Goal: Information Seeking & Learning: Compare options

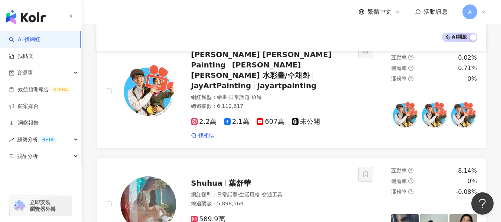
scroll to position [1075, 0]
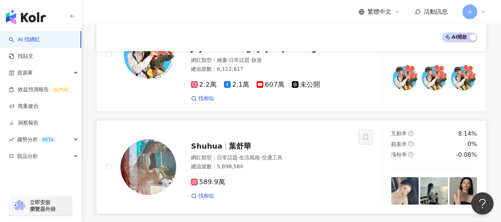
click at [262, 141] on div "Shuhua 葉舒華" at bounding box center [270, 146] width 158 height 10
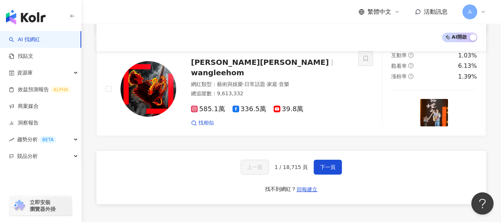
scroll to position [1260, 0]
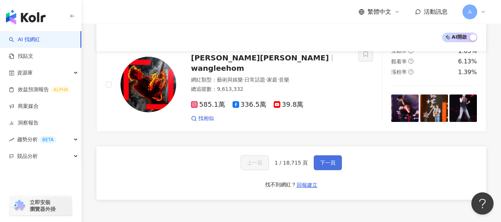
click at [317, 155] on button "下一頁" at bounding box center [328, 162] width 28 height 15
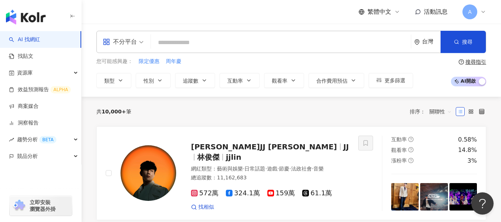
scroll to position [0, 0]
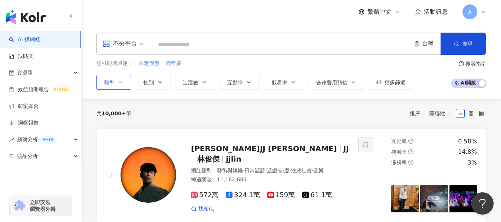
click at [115, 85] on button "類型" at bounding box center [113, 82] width 35 height 15
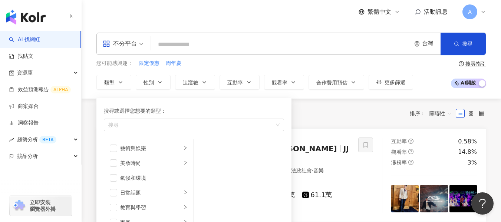
click at [133, 49] on div "不分平台" at bounding box center [120, 44] width 34 height 12
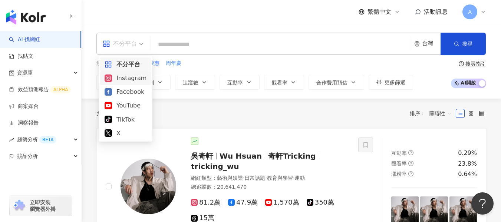
click at [135, 80] on div "Instagram" at bounding box center [126, 77] width 42 height 9
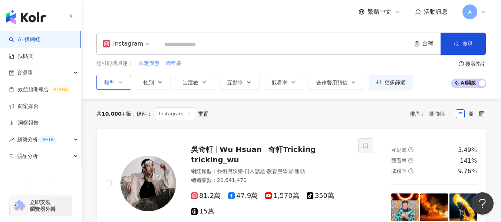
click at [110, 80] on span "類型" at bounding box center [109, 83] width 10 height 6
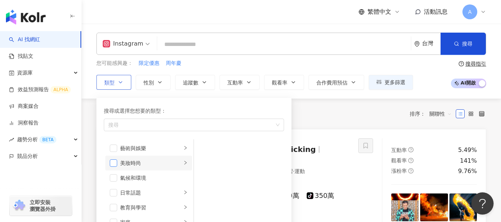
click at [114, 166] on span "button" at bounding box center [113, 162] width 7 height 7
click at [308, 111] on div "共 10,000+ 筆 條件 ： Instagram 重置 排序： 關聯性" at bounding box center [291, 113] width 390 height 13
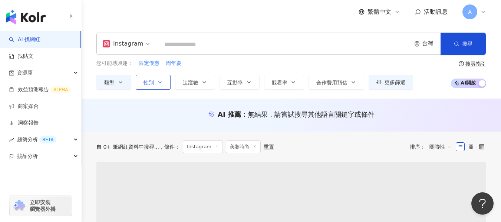
click at [158, 83] on icon "button" at bounding box center [160, 82] width 6 height 6
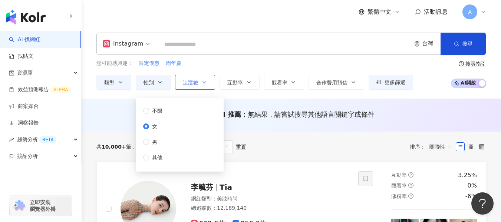
click at [196, 86] on button "追蹤數" at bounding box center [195, 82] width 40 height 15
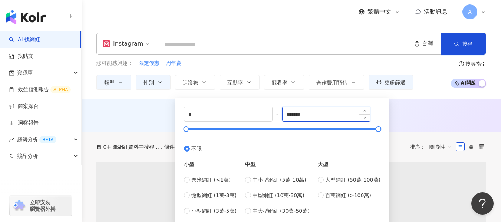
click at [313, 110] on input "*******" at bounding box center [326, 114] width 88 height 14
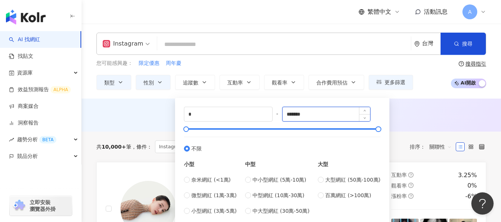
click at [319, 112] on input "*******" at bounding box center [326, 114] width 88 height 14
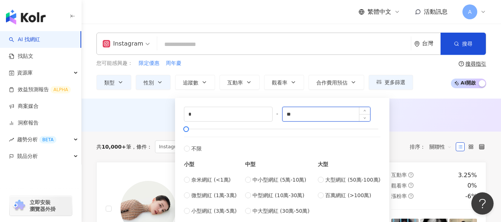
type input "*"
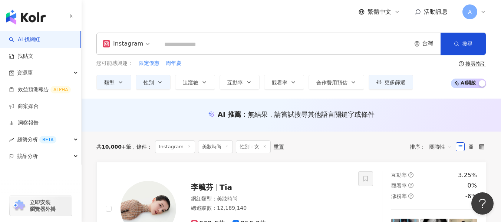
click at [425, 115] on div "AI 推薦 ： 無結果，請嘗試搜尋其他語言關鍵字或條件" at bounding box center [291, 114] width 390 height 9
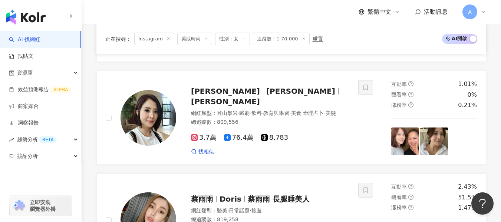
scroll to position [900, 0]
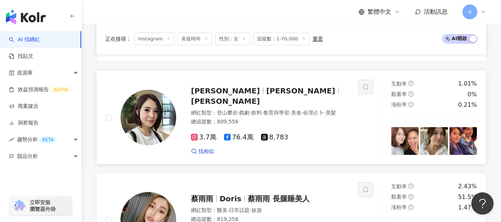
click at [312, 118] on div "總追蹤數 ： 809,556" at bounding box center [270, 121] width 158 height 7
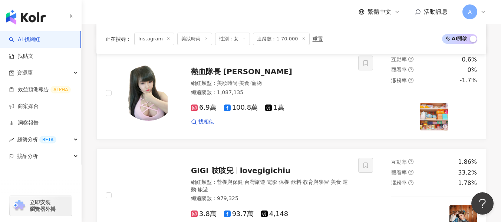
scroll to position [586, 0]
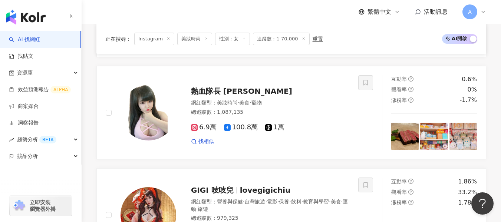
click at [190, 40] on span "美妝時尚" at bounding box center [194, 39] width 35 height 13
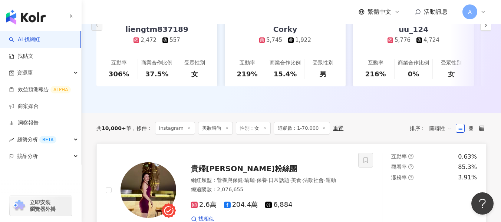
scroll to position [170, 0]
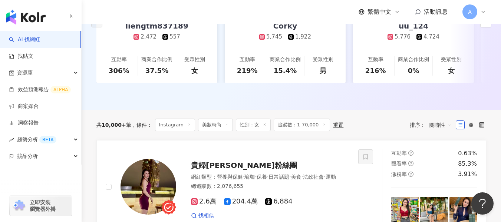
click at [333, 122] on div "重置" at bounding box center [338, 125] width 10 height 6
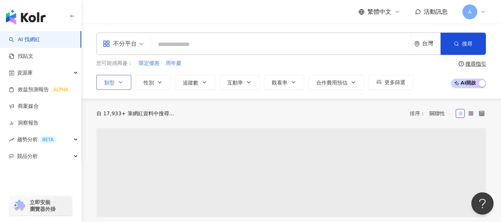
click at [122, 85] on icon "button" at bounding box center [120, 82] width 6 height 6
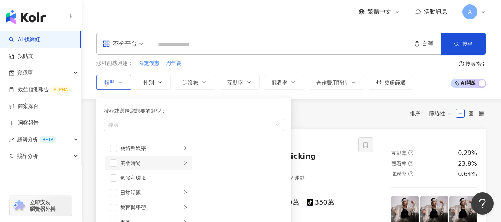
click at [118, 165] on li "美妝時尚" at bounding box center [148, 163] width 87 height 15
click at [116, 165] on span "button" at bounding box center [113, 162] width 7 height 7
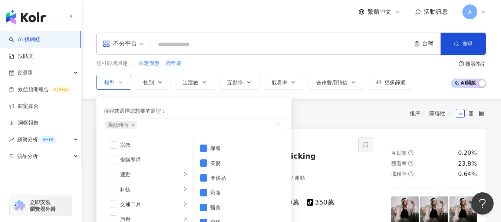
scroll to position [255, 0]
click at [111, 160] on span "button" at bounding box center [113, 159] width 7 height 7
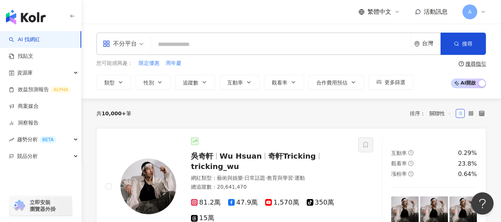
click at [324, 117] on div "共 10,000+ 筆 排序： 關聯性" at bounding box center [291, 113] width 390 height 12
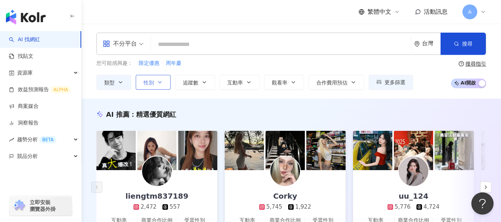
click at [166, 78] on button "性別" at bounding box center [153, 82] width 35 height 15
click at [198, 82] on button "追蹤數" at bounding box center [195, 82] width 40 height 15
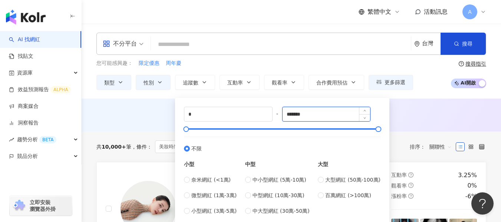
click at [325, 114] on input "*******" at bounding box center [326, 114] width 88 height 14
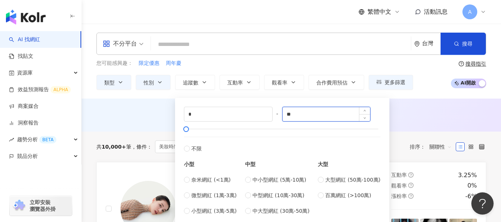
type input "*"
type input "*****"
click at [430, 110] on div "AI 推薦 ： 無結果，請嘗試搜尋其他語言關鍵字或條件" at bounding box center [291, 114] width 390 height 9
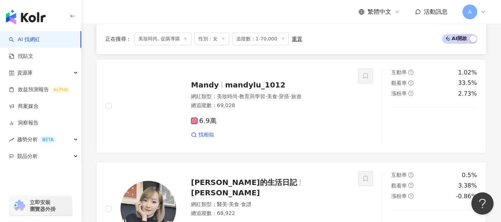
scroll to position [517, 0]
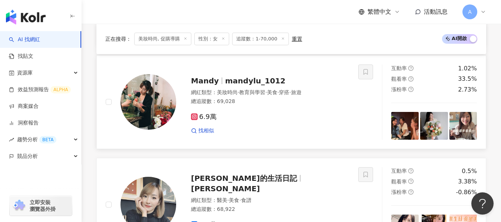
click at [298, 121] on div "6.9萬 找相似" at bounding box center [270, 120] width 158 height 27
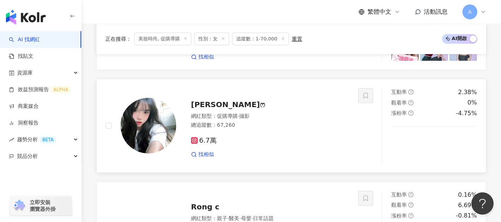
scroll to position [1007, 0]
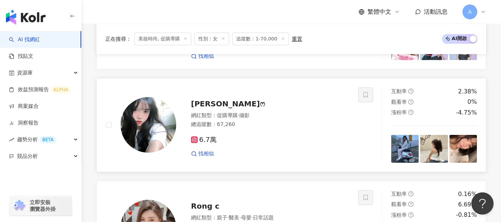
click at [274, 139] on div "6.7萬" at bounding box center [270, 140] width 158 height 8
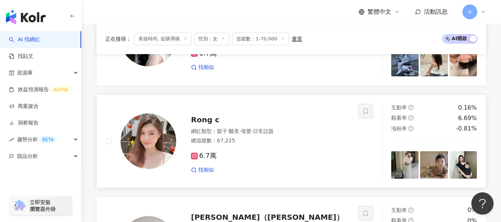
scroll to position [1206, 0]
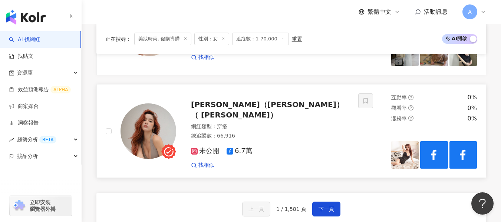
drag, startPoint x: 279, startPoint y: 150, endPoint x: 282, endPoint y: 142, distance: 9.0
click at [279, 150] on div "未公開 6.7萬 找相似" at bounding box center [270, 154] width 158 height 27
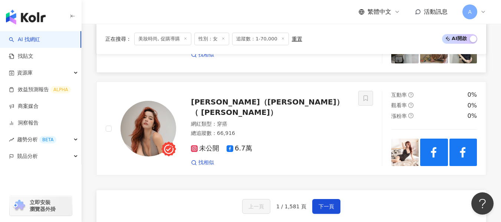
scroll to position [1237, 0]
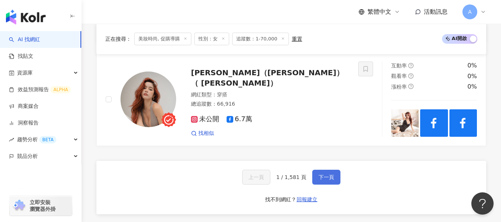
click at [319, 170] on button "下一頁" at bounding box center [326, 177] width 28 height 15
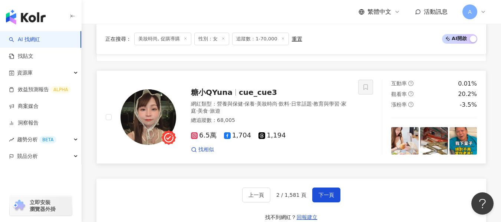
click at [311, 100] on div "網紅類型 ： 營養與保健 · 保養 · 美妝時尚 · 飲料 · 日常話題 · 教育與學習 · 家庭 · 美食 · 旅遊" at bounding box center [270, 107] width 158 height 14
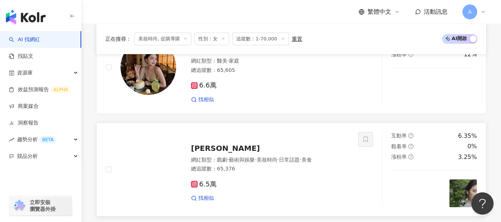
scroll to position [978, 0]
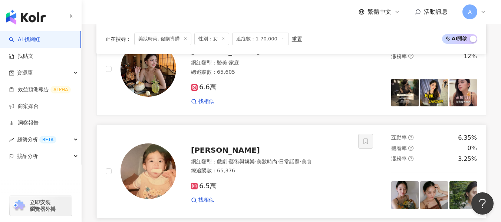
click at [299, 167] on div "總追蹤數 ： 65,376" at bounding box center [270, 170] width 158 height 7
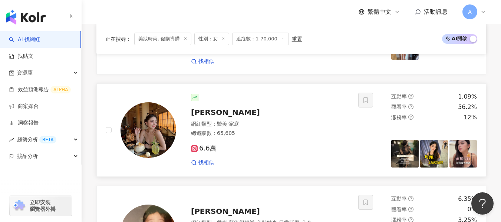
scroll to position [904, 0]
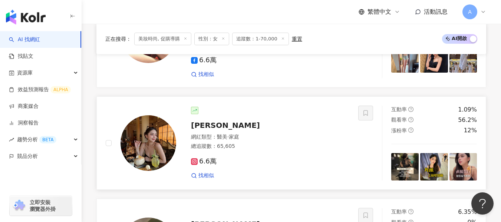
click at [309, 152] on div "6.6萬 找相似" at bounding box center [270, 165] width 158 height 27
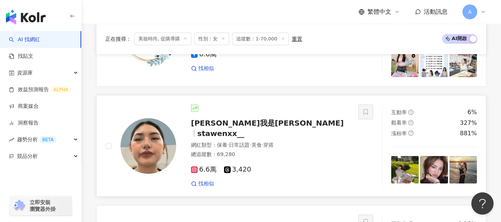
click at [305, 142] on div "網紅類型 ： 保養 · 日常話題 · 美食 · 穿搭" at bounding box center [270, 145] width 158 height 7
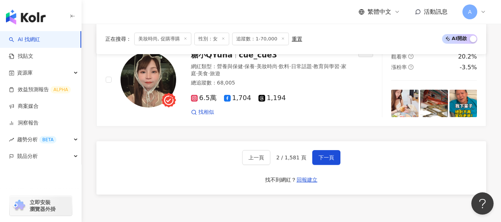
scroll to position [1275, 0]
click at [322, 150] on button "下一頁" at bounding box center [326, 157] width 28 height 15
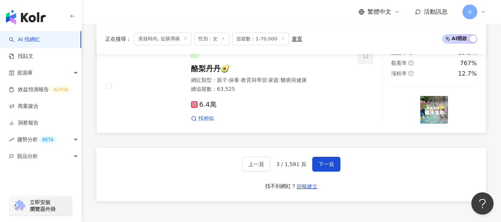
scroll to position [1237, 0]
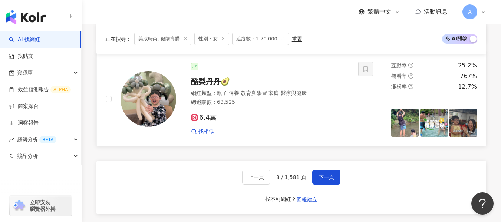
click at [294, 120] on div "6.4萬" at bounding box center [270, 118] width 158 height 8
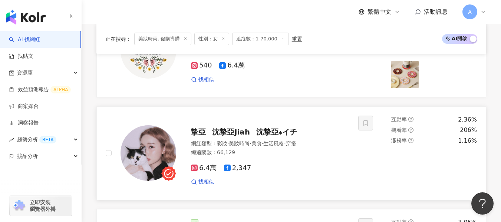
scroll to position [978, 0]
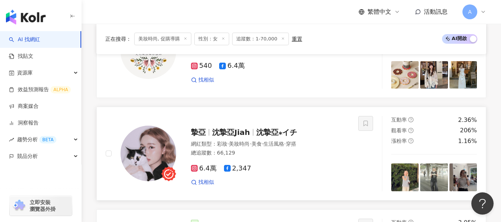
click at [286, 179] on div "找相似" at bounding box center [270, 182] width 158 height 7
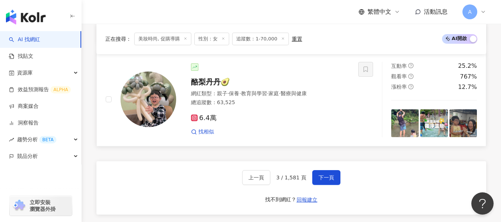
scroll to position [1237, 0]
click at [318, 176] on span "下一頁" at bounding box center [326, 177] width 16 height 6
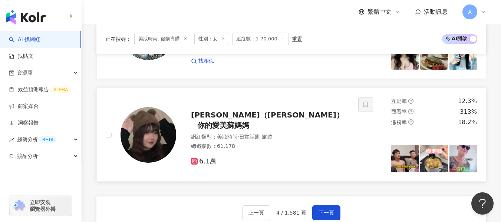
scroll to position [1201, 0]
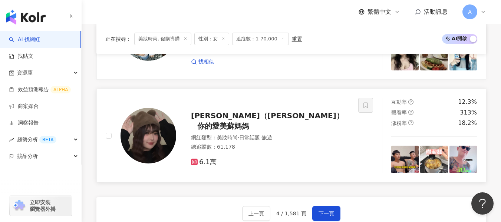
click at [249, 122] on span "你的愛美蘇媽媽" at bounding box center [223, 126] width 52 height 9
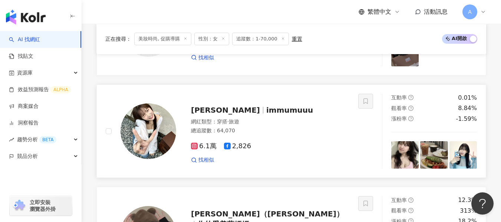
scroll to position [1090, 0]
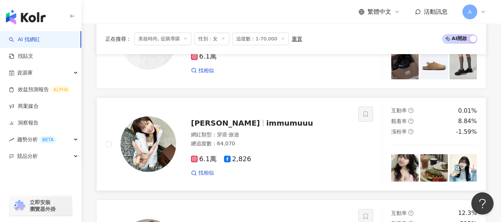
click at [344, 146] on div "總追蹤數 ： 64,070" at bounding box center [270, 143] width 158 height 7
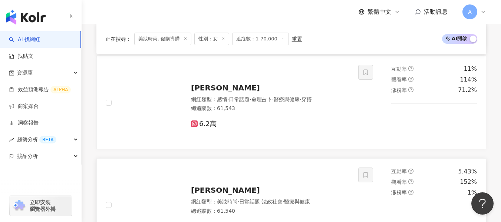
scroll to position [793, 0]
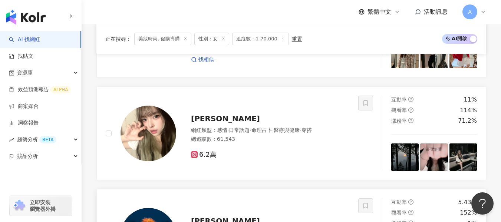
click at [298, 131] on span "醫療與健康" at bounding box center [287, 130] width 26 height 6
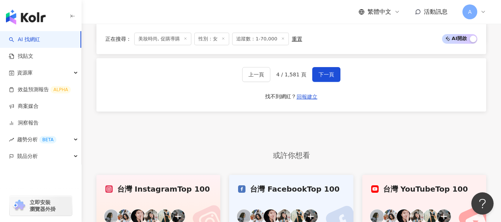
scroll to position [1297, 0]
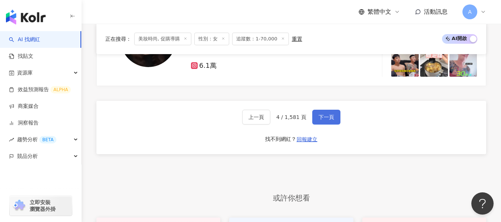
click at [319, 118] on span "下一頁" at bounding box center [326, 117] width 16 height 6
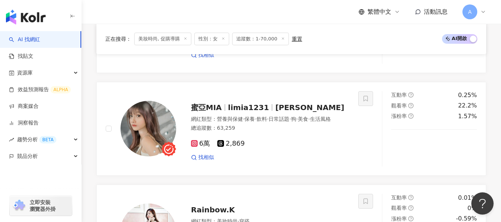
scroll to position [1001, 0]
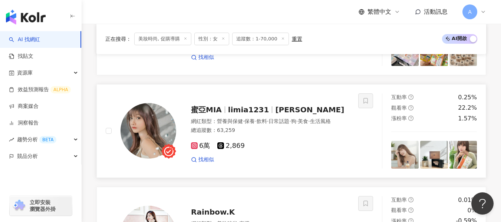
click at [293, 134] on div "總追蹤數 ： 63,259" at bounding box center [270, 130] width 158 height 7
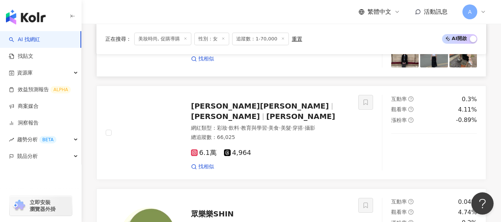
scroll to position [185, 0]
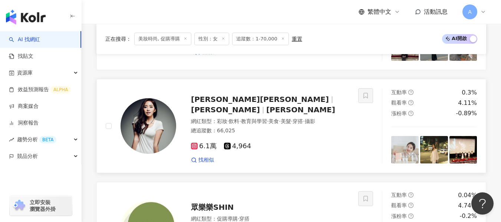
click at [312, 133] on div "總追蹤數 ： 66,025" at bounding box center [270, 130] width 158 height 7
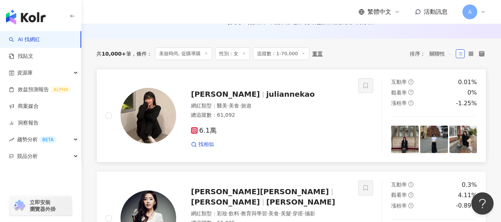
scroll to position [74, 0]
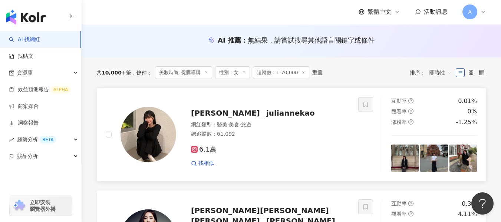
click at [298, 129] on div "網紅類型 ： 醫美 · 美食 · 旅遊 總追蹤數 ： 61,092" at bounding box center [270, 130] width 158 height 18
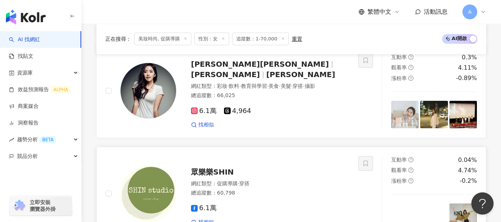
scroll to position [222, 0]
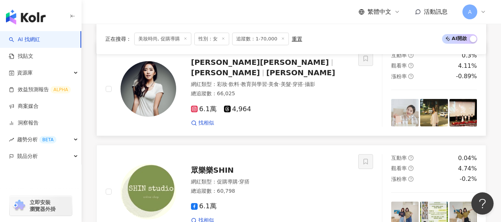
click at [328, 99] on div "6.1萬 4,964 找相似" at bounding box center [270, 112] width 158 height 27
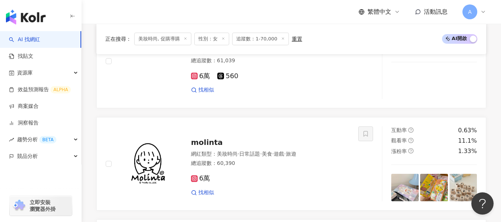
scroll to position [815, 0]
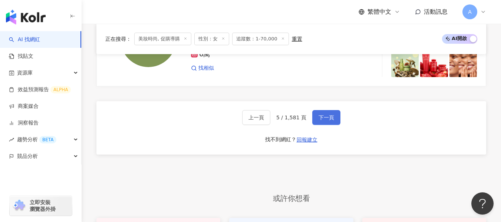
click at [322, 117] on span "下一頁" at bounding box center [326, 118] width 16 height 6
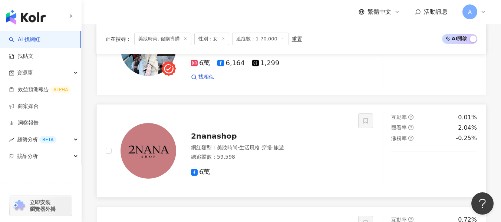
scroll to position [667, 0]
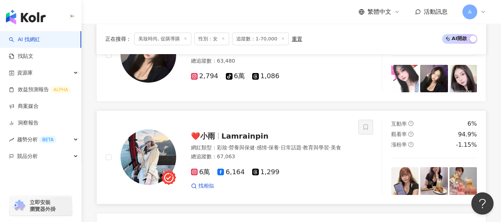
click at [301, 145] on span "日常話題" at bounding box center [291, 148] width 21 height 6
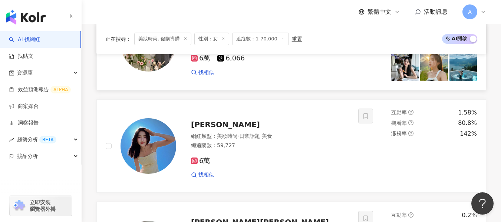
scroll to position [259, 0]
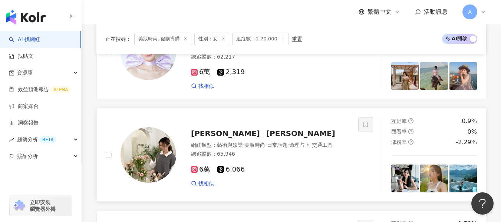
click at [329, 156] on div "總追蹤數 ： 65,946" at bounding box center [270, 153] width 158 height 7
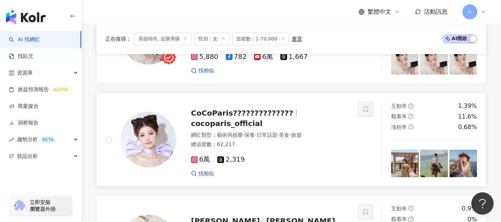
scroll to position [185, 0]
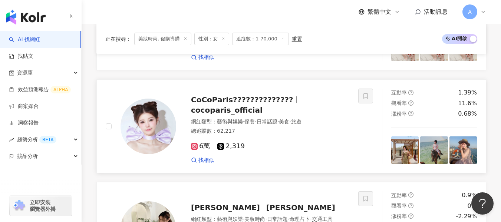
click at [279, 119] on span "·" at bounding box center [277, 122] width 1 height 6
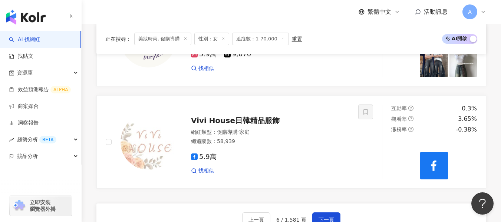
scroll to position [1260, 0]
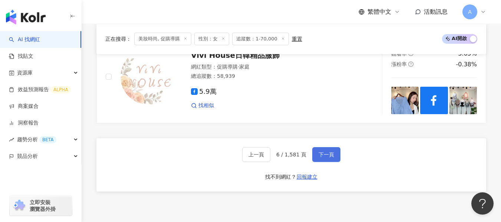
click at [325, 154] on span "下一頁" at bounding box center [326, 155] width 16 height 6
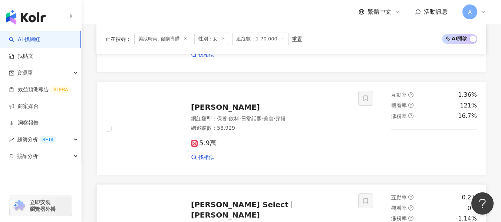
scroll to position [169, 0]
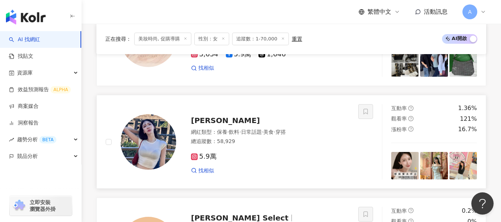
click at [284, 151] on div "5.9萬 找相似" at bounding box center [270, 160] width 158 height 27
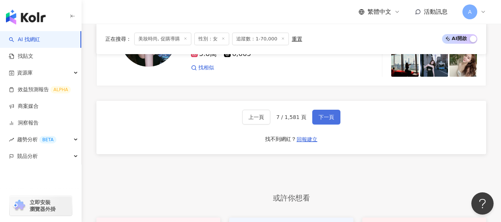
click at [335, 115] on button "下一頁" at bounding box center [326, 117] width 28 height 15
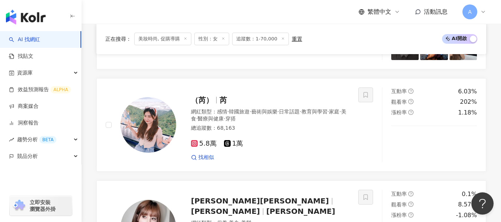
scroll to position [271, 0]
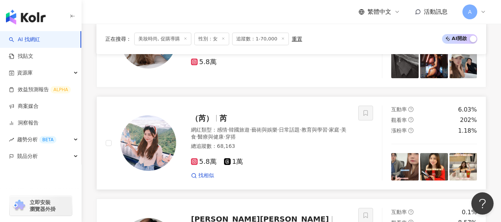
click at [301, 165] on div "5.8萬 1萬" at bounding box center [270, 162] width 158 height 8
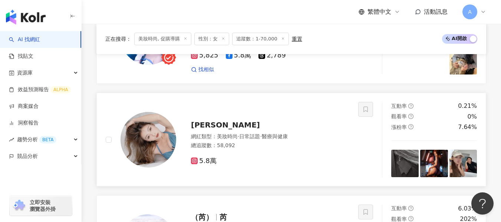
scroll to position [159, 0]
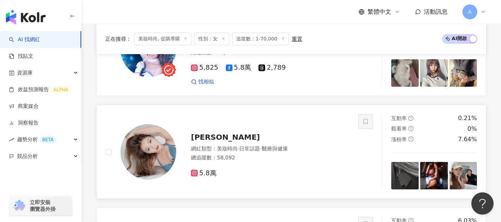
click at [296, 156] on div "總追蹤數 ： 58,092" at bounding box center [270, 157] width 158 height 7
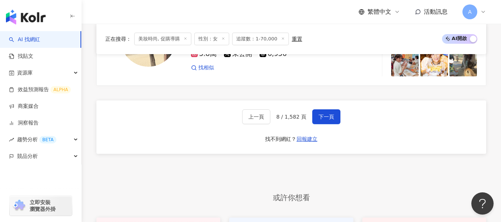
click at [324, 116] on span "下一頁" at bounding box center [326, 117] width 16 height 6
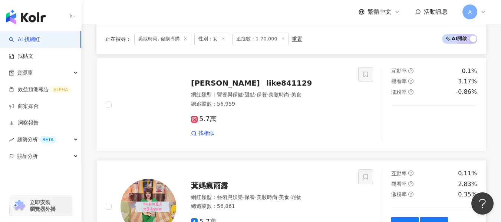
scroll to position [815, 0]
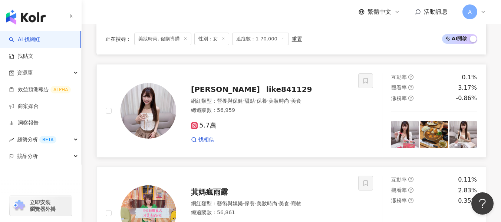
click at [300, 124] on div "5.7萬" at bounding box center [270, 126] width 158 height 8
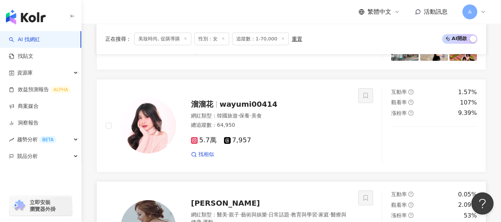
scroll to position [593, 0]
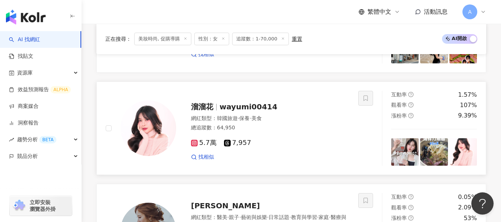
click at [327, 119] on div "網紅類型 ： 韓國旅遊 · 保養 · 美食" at bounding box center [270, 118] width 158 height 7
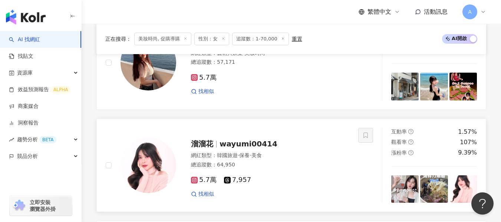
scroll to position [482, 0]
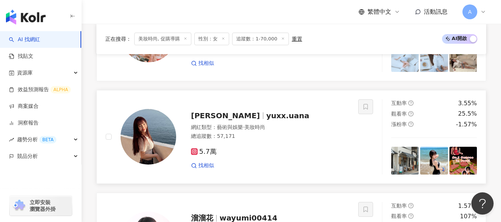
click at [322, 156] on div "5.7萬 找相似" at bounding box center [270, 155] width 158 height 27
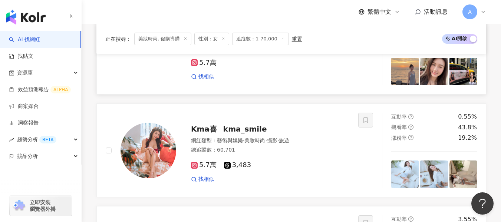
scroll to position [259, 0]
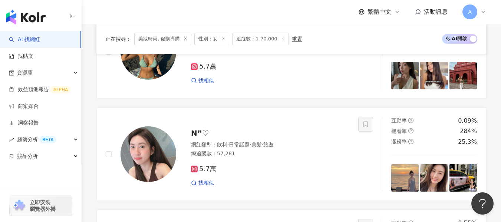
drag, startPoint x: 326, startPoint y: 160, endPoint x: 200, endPoint y: 1, distance: 203.5
click at [326, 160] on div "5.7萬 找相似" at bounding box center [270, 172] width 158 height 27
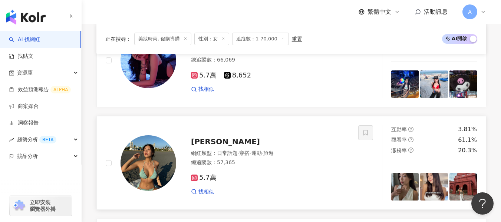
click at [314, 161] on div "總追蹤數 ： 57,365" at bounding box center [270, 162] width 158 height 7
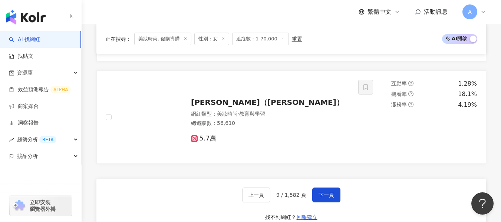
scroll to position [1223, 0]
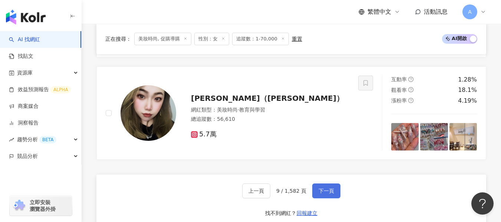
click at [327, 188] on span "下一頁" at bounding box center [326, 191] width 16 height 6
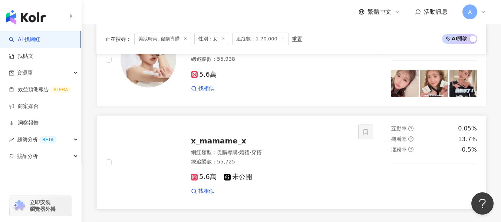
scroll to position [1149, 0]
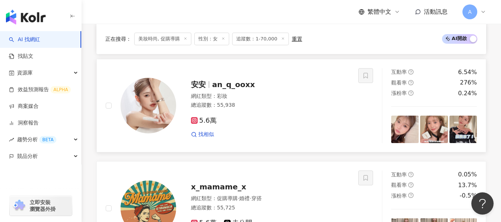
click at [276, 111] on div "5.6萬 找相似" at bounding box center [270, 124] width 158 height 27
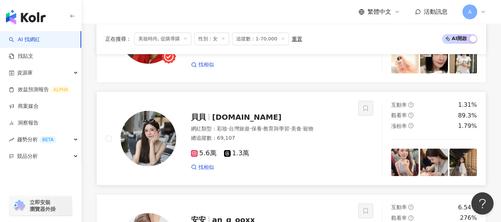
scroll to position [1001, 0]
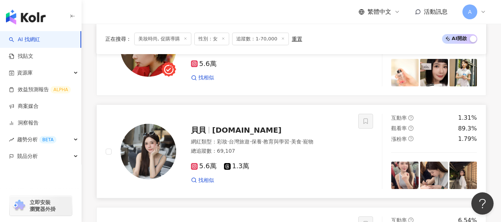
click at [303, 148] on div "總追蹤數 ： 69,107" at bounding box center [270, 151] width 158 height 7
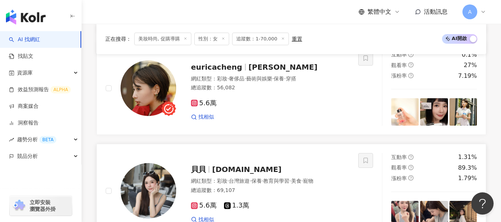
scroll to position [927, 0]
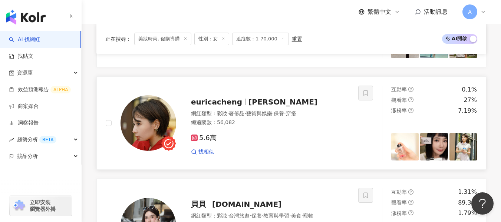
click at [268, 128] on div "5.6萬 找相似" at bounding box center [270, 141] width 158 height 27
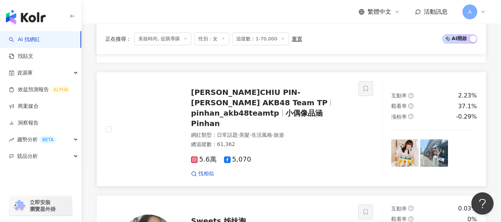
scroll to position [704, 0]
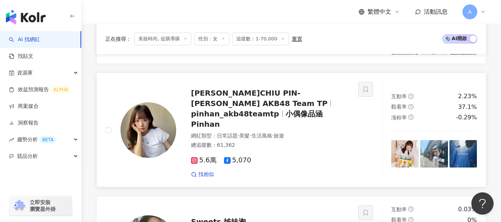
click at [325, 132] on div "網紅類型 ： 日常話題 · 美髮 · 生活風格 · 旅遊 總追蹤數 ： 61,362" at bounding box center [270, 141] width 158 height 18
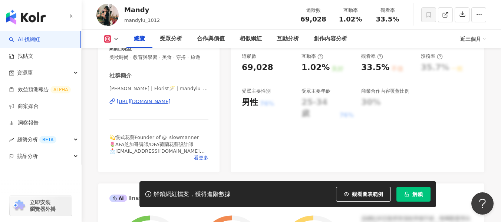
scroll to position [148, 0]
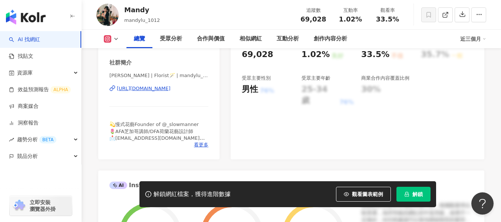
click at [170, 92] on div "https://www.instagram.com/mandylu_1012/" at bounding box center [144, 88] width 54 height 7
drag, startPoint x: 339, startPoint y: 19, endPoint x: 361, endPoint y: 19, distance: 21.9
click at [361, 19] on div "1.02%" at bounding box center [350, 19] width 28 height 7
copy span "1.02%"
drag, startPoint x: 377, startPoint y: 21, endPoint x: 395, endPoint y: 19, distance: 18.6
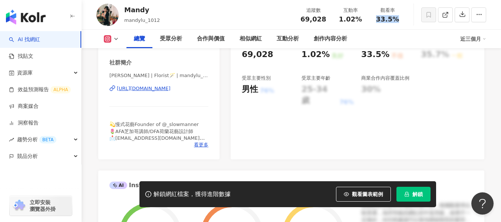
click at [395, 19] on div "33.5%" at bounding box center [387, 19] width 28 height 7
copy span "33.5%"
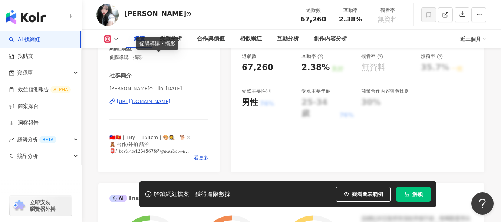
scroll to position [148, 0]
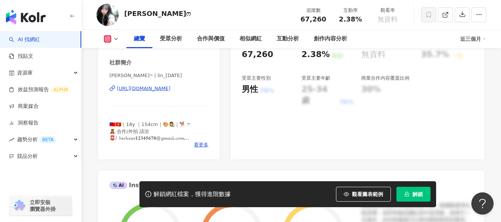
click at [170, 89] on div "https://www.instagram.com/lin_95.12.26/" at bounding box center [144, 88] width 54 height 7
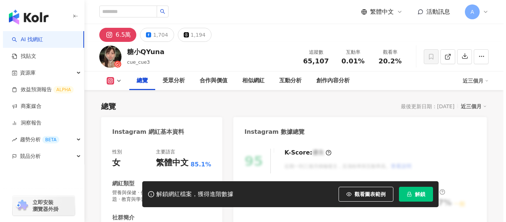
scroll to position [148, 0]
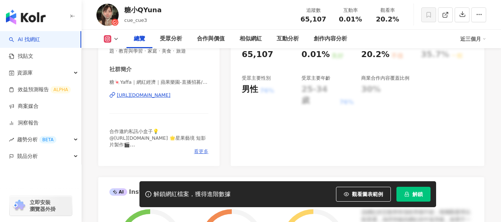
click at [202, 150] on span "看更多" at bounding box center [201, 151] width 14 height 7
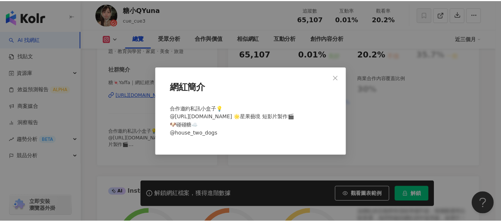
scroll to position [0, 0]
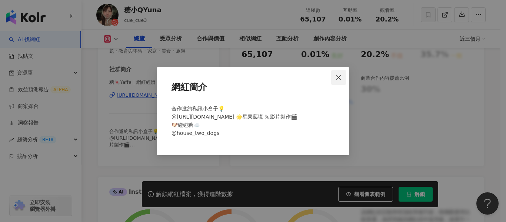
click at [335, 75] on span "Close" at bounding box center [338, 77] width 15 height 6
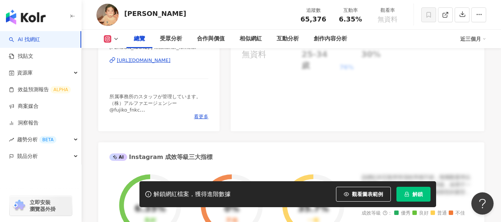
scroll to position [185, 0]
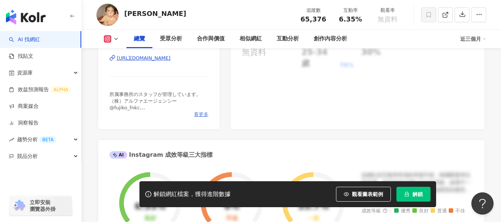
click at [207, 115] on span "看更多" at bounding box center [201, 114] width 14 height 7
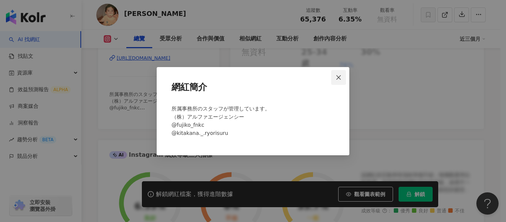
click at [345, 70] on button "Close" at bounding box center [338, 77] width 15 height 15
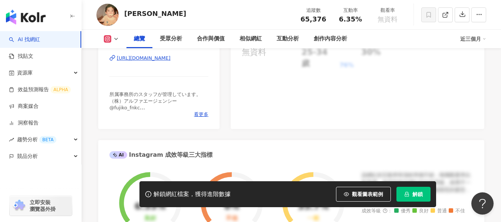
click at [158, 61] on div "https://www.instagram.com/kitakana._.official/" at bounding box center [144, 58] width 54 height 7
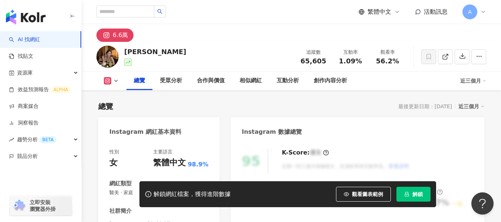
scroll to position [148, 0]
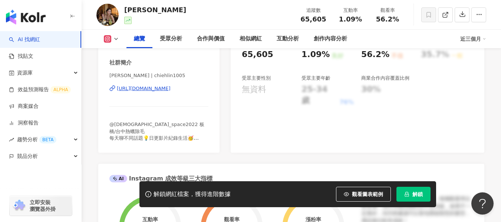
click at [170, 91] on div "https://www.instagram.com/chiehlin1005/" at bounding box center [144, 88] width 54 height 7
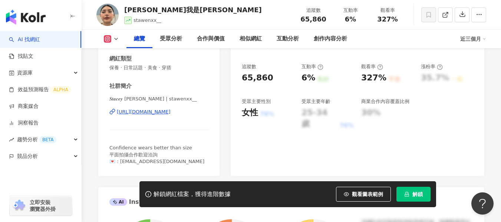
scroll to position [148, 0]
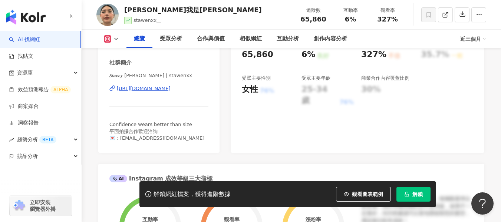
click at [156, 90] on div "[URL][DOMAIN_NAME]" at bounding box center [144, 88] width 54 height 7
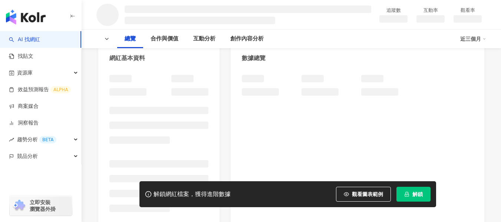
scroll to position [74, 0]
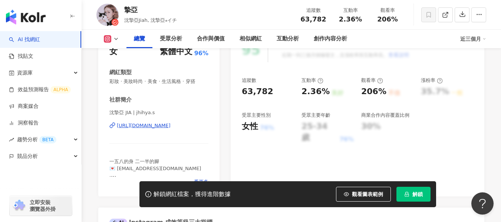
scroll to position [148, 0]
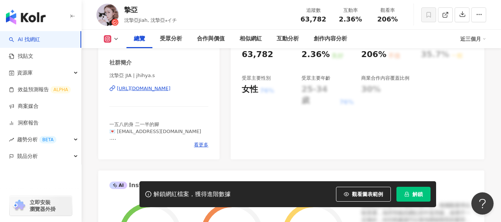
click at [149, 86] on div "[URL][DOMAIN_NAME]" at bounding box center [144, 88] width 54 height 7
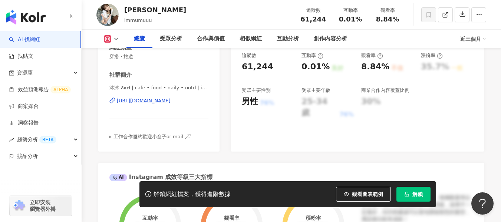
scroll to position [148, 0]
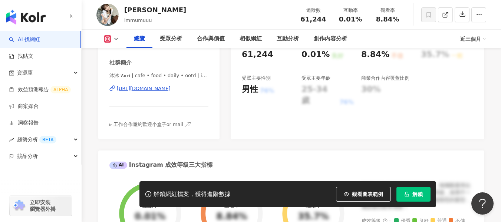
click at [170, 89] on div "[URL][DOMAIN_NAME]" at bounding box center [144, 88] width 54 height 7
click at [170, 87] on div "[URL][DOMAIN_NAME]" at bounding box center [144, 88] width 54 height 7
drag, startPoint x: 334, startPoint y: 22, endPoint x: 368, endPoint y: 25, distance: 33.9
click at [368, 25] on div "追蹤數 61,244 互動率 0.01% 觀看率 8.84%" at bounding box center [350, 15] width 111 height 22
copy span "0.01%"
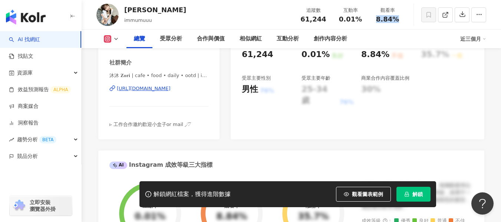
drag, startPoint x: 376, startPoint y: 21, endPoint x: 400, endPoint y: 21, distance: 23.4
click at [400, 21] on div "8.84%" at bounding box center [387, 19] width 28 height 7
copy span "8.84%"
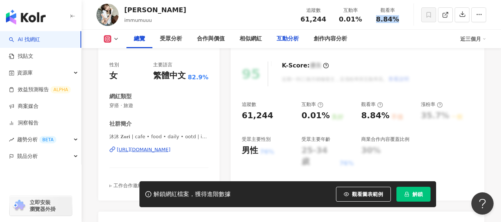
scroll to position [74, 0]
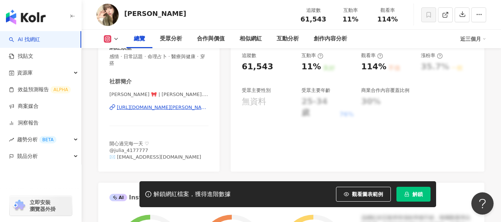
scroll to position [148, 0]
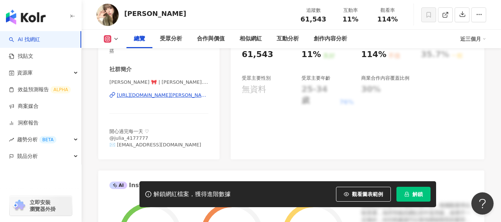
click at [179, 96] on div "https://www.instagram.com/julia._417/" at bounding box center [163, 95] width 92 height 7
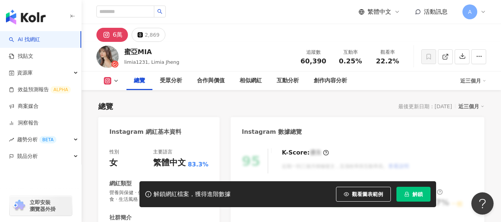
scroll to position [148, 0]
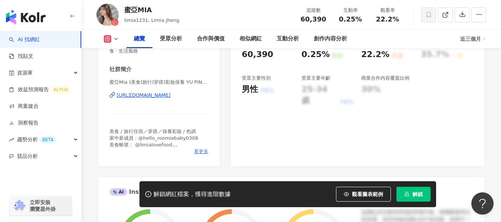
click at [196, 152] on span "看更多" at bounding box center [201, 151] width 14 height 7
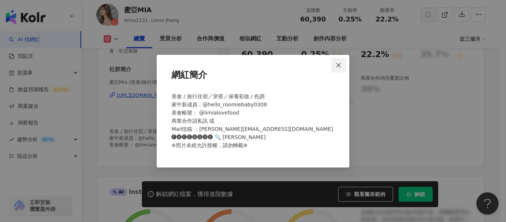
click at [341, 63] on icon "close" at bounding box center [339, 65] width 6 height 6
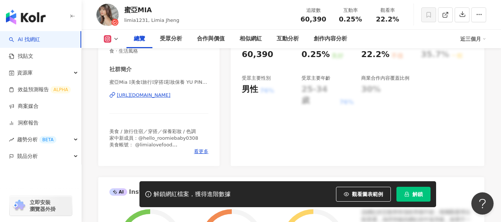
click at [166, 94] on div "[URL][DOMAIN_NAME]" at bounding box center [144, 95] width 54 height 7
drag, startPoint x: 339, startPoint y: 20, endPoint x: 362, endPoint y: 21, distance: 23.4
click at [362, 21] on div "0.25%" at bounding box center [350, 19] width 28 height 7
copy span "0.25%"
drag, startPoint x: 375, startPoint y: 19, endPoint x: 405, endPoint y: 19, distance: 30.0
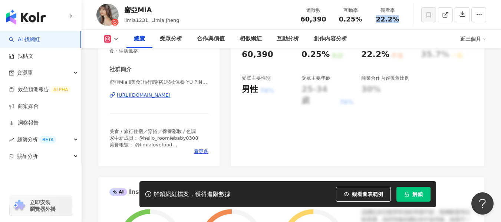
click at [405, 19] on div "觀看率 22.2%" at bounding box center [387, 15] width 37 height 16
copy span "22.2%"
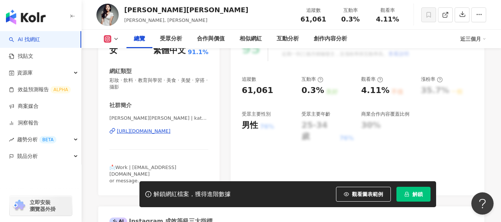
scroll to position [148, 0]
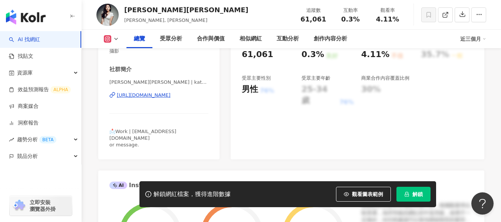
click at [153, 93] on div "[URL][DOMAIN_NAME]" at bounding box center [144, 95] width 54 height 7
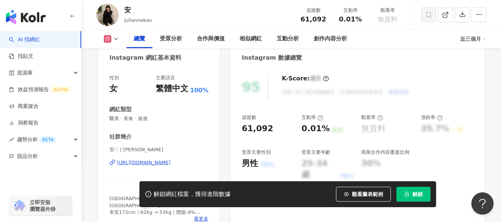
scroll to position [87, 0]
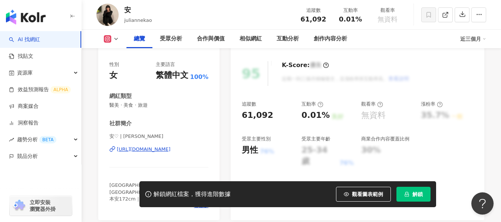
click at [170, 146] on div "https://www.instagram.com/juliannekao/" at bounding box center [144, 149] width 54 height 7
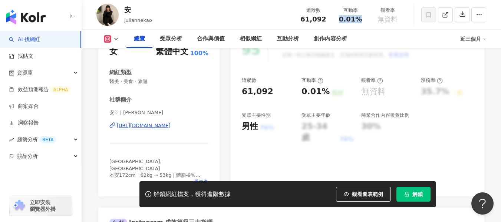
drag, startPoint x: 336, startPoint y: 20, endPoint x: 360, endPoint y: 21, distance: 24.5
click at [360, 21] on div "互動率 0.01%" at bounding box center [350, 15] width 37 height 16
copy span "0.01%"
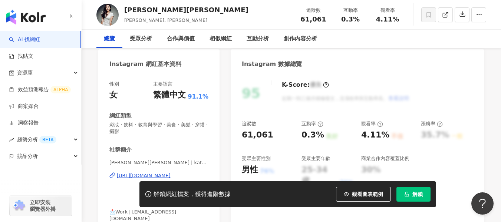
scroll to position [148, 0]
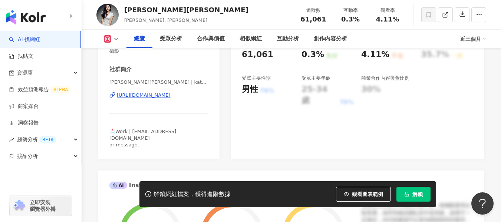
click at [167, 95] on div "https://www.instagram.com/katesu3490/" at bounding box center [144, 95] width 54 height 7
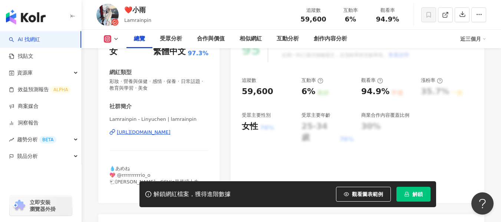
click at [198, 185] on span "看更多" at bounding box center [201, 188] width 14 height 7
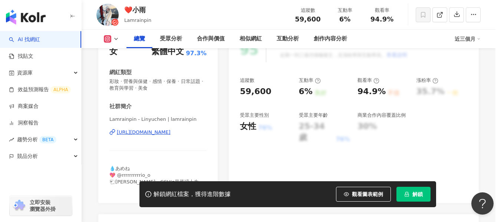
scroll to position [185, 0]
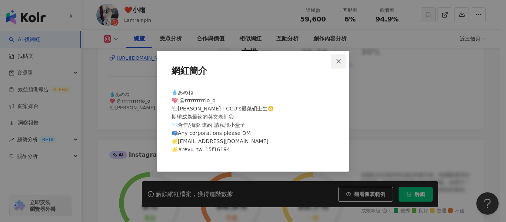
click at [336, 56] on button "Close" at bounding box center [338, 61] width 15 height 15
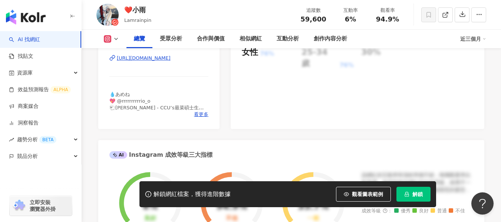
click at [151, 63] on div "Lamrainpin - Linyuchen | lamrainpin https://www.instagram.com/lamrainpin/" at bounding box center [158, 63] width 99 height 43
click at [153, 60] on div "https://www.instagram.com/lamrainpin/" at bounding box center [144, 58] width 54 height 7
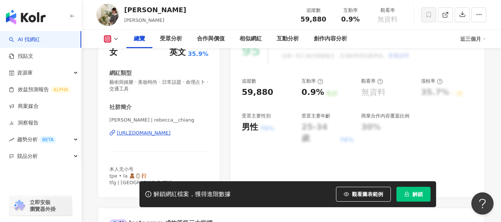
scroll to position [111, 0]
click at [170, 135] on div "[URL][DOMAIN_NAME]" at bounding box center [144, 132] width 54 height 7
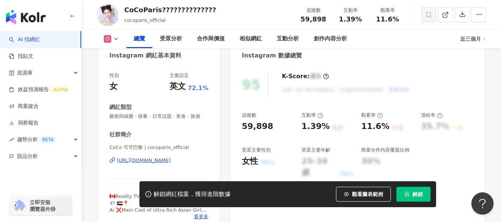
scroll to position [148, 0]
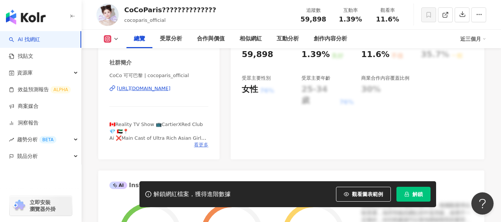
click at [201, 148] on span "看更多" at bounding box center [201, 145] width 14 height 7
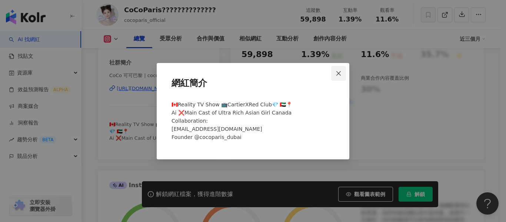
click at [342, 72] on icon "close" at bounding box center [339, 73] width 6 height 6
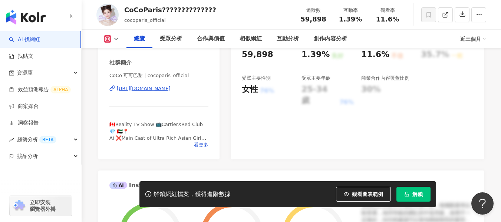
click at [170, 92] on div "[URL][DOMAIN_NAME]" at bounding box center [144, 88] width 54 height 7
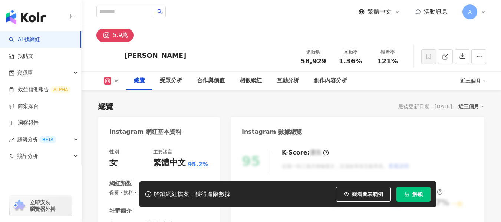
scroll to position [148, 0]
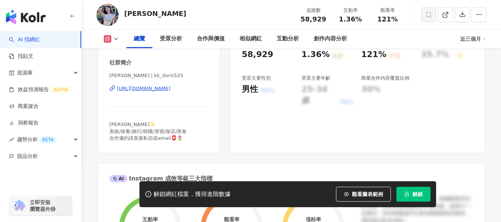
click at [162, 88] on div "https://www.instagram.com/kk_doris525/" at bounding box center [144, 88] width 54 height 7
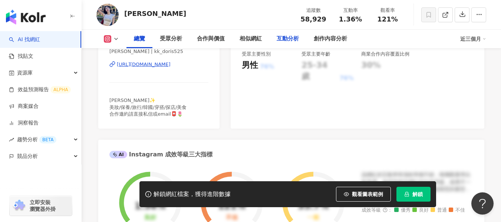
scroll to position [185, 0]
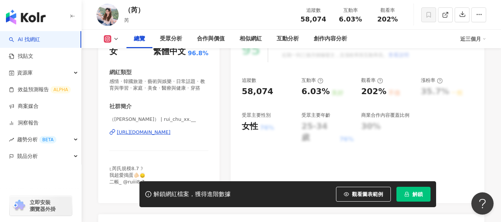
scroll to position [148, 0]
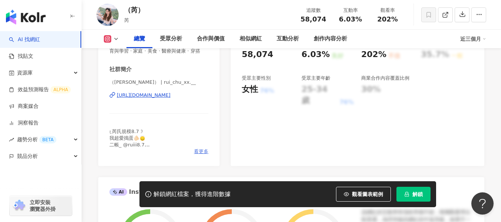
click at [201, 155] on span "看更多" at bounding box center [201, 151] width 14 height 7
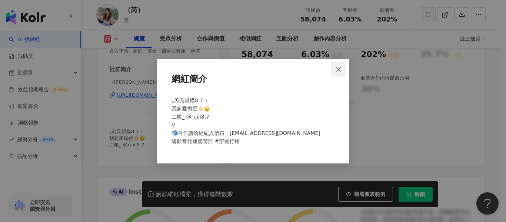
click at [346, 72] on span "Close" at bounding box center [338, 69] width 15 height 6
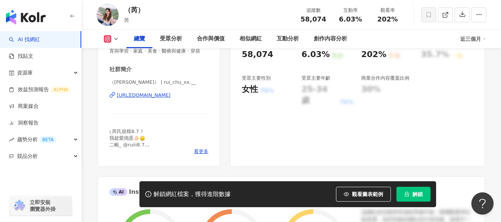
click at [170, 99] on div "https://www.instagram.com/rui_chu_xx.__/" at bounding box center [144, 95] width 54 height 7
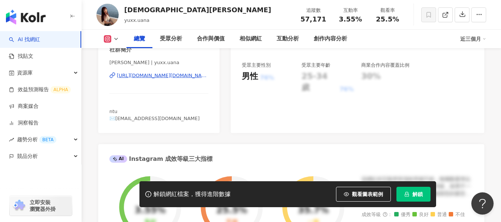
scroll to position [148, 0]
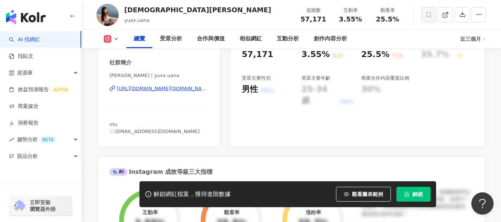
click at [196, 86] on div "[URL][DOMAIN_NAME][DOMAIN_NAME]" at bounding box center [163, 88] width 92 height 7
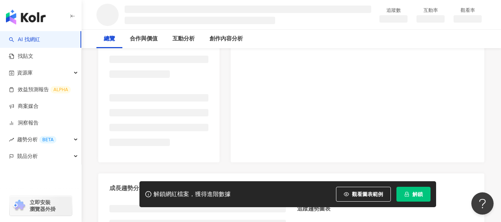
scroll to position [148, 0]
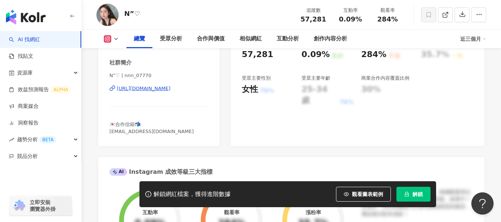
click at [162, 90] on div "[URL][DOMAIN_NAME]" at bounding box center [144, 88] width 54 height 7
drag, startPoint x: 339, startPoint y: 20, endPoint x: 364, endPoint y: 21, distance: 24.9
click at [364, 21] on div "0.09%" at bounding box center [350, 19] width 28 height 7
copy span "0.09%"
drag, startPoint x: 378, startPoint y: 21, endPoint x: 400, endPoint y: 23, distance: 22.7
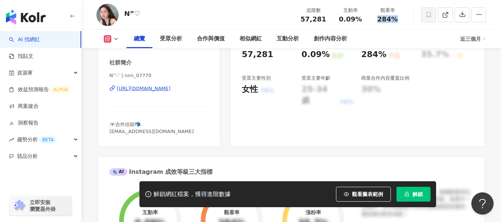
click at [400, 23] on div "追蹤數 57,281 互動率 0.09% 觀看率 284%" at bounding box center [350, 15] width 111 height 22
copy span "284%"
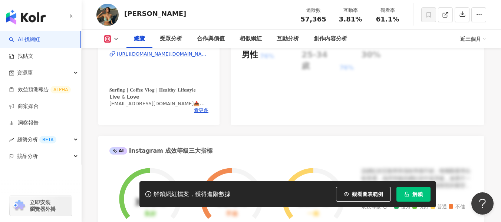
scroll to position [185, 0]
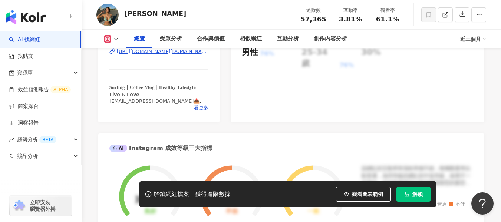
click at [205, 108] on span "看更多" at bounding box center [201, 108] width 14 height 7
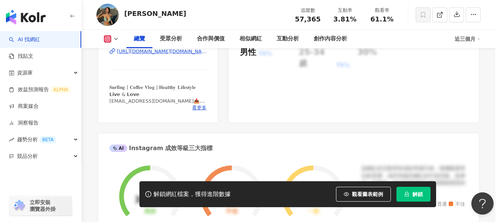
click at [160, 51] on div "網紅簡介 𝐒𝐮𝐫𝐟𝐢𝐧𝐠 | 𝐂𝐨𝐟𝐟𝐞𝐞 𝐕𝐥𝐨𝐠 | 𝐇𝐞𝐚𝐥𝐭𝐡𝐲 𝐋𝐢𝐟𝐞𝐬𝐭𝐲𝐥𝐞 𝗟𝗶𝘃𝗲 & 𝗟𝗼𝘃𝗲 kelisiting2000@gmail…" at bounding box center [250, 111] width 501 height 222
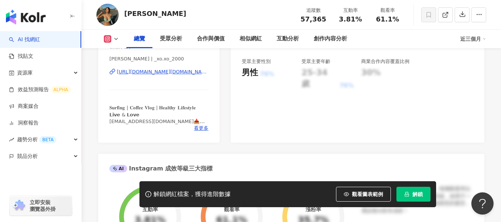
scroll to position [148, 0]
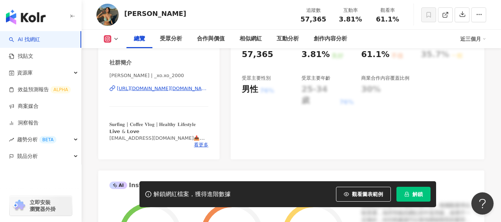
click at [163, 87] on div "https://www.instagram.com/_xo.xo_2000/" at bounding box center [163, 88] width 92 height 7
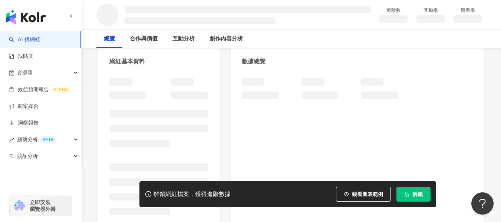
scroll to position [74, 0]
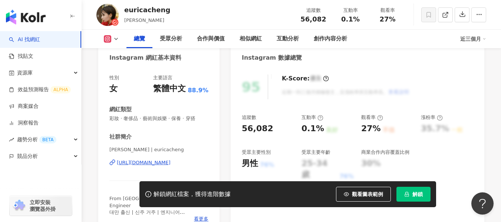
click at [170, 159] on div "https://www.instagram.com/euricacheng/" at bounding box center [144, 162] width 54 height 7
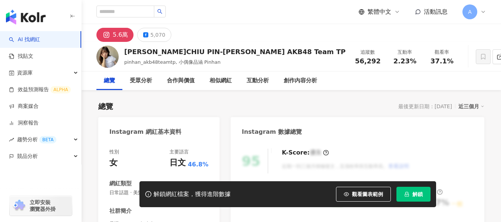
scroll to position [111, 0]
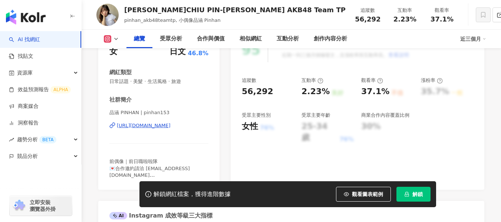
click at [170, 122] on div "[URL][DOMAIN_NAME]" at bounding box center [144, 125] width 54 height 7
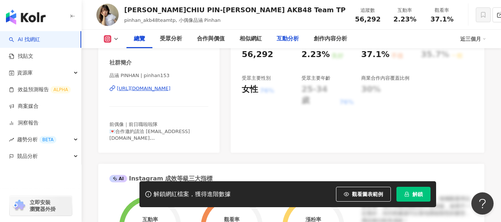
scroll to position [0, 0]
drag, startPoint x: 340, startPoint y: 19, endPoint x: 370, endPoint y: 20, distance: 30.4
click at [370, 20] on div "追蹤數 56,292 互動率 2.23% 觀看率 37.1%" at bounding box center [404, 15] width 111 height 22
click at [423, 21] on div "觀看率 37.1%" at bounding box center [441, 15] width 37 height 16
drag, startPoint x: 338, startPoint y: 22, endPoint x: 362, endPoint y: 23, distance: 24.1
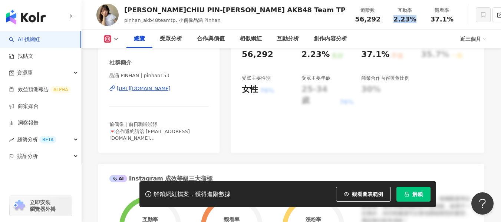
click at [391, 23] on div "2.23%" at bounding box center [405, 19] width 28 height 7
copy span "2.23%"
drag, startPoint x: 376, startPoint y: 20, endPoint x: 400, endPoint y: 21, distance: 24.1
click at [428, 21] on div "37.1%" at bounding box center [442, 19] width 28 height 7
copy span "37.1%"
